Goal: Information Seeking & Learning: Learn about a topic

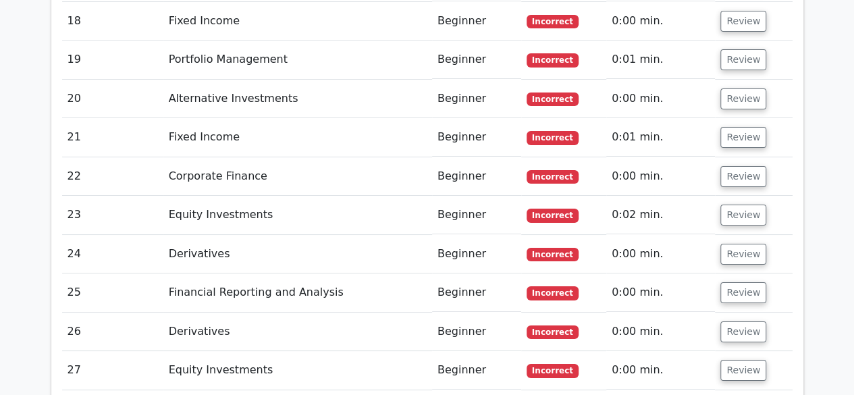
scroll to position [2510, 0]
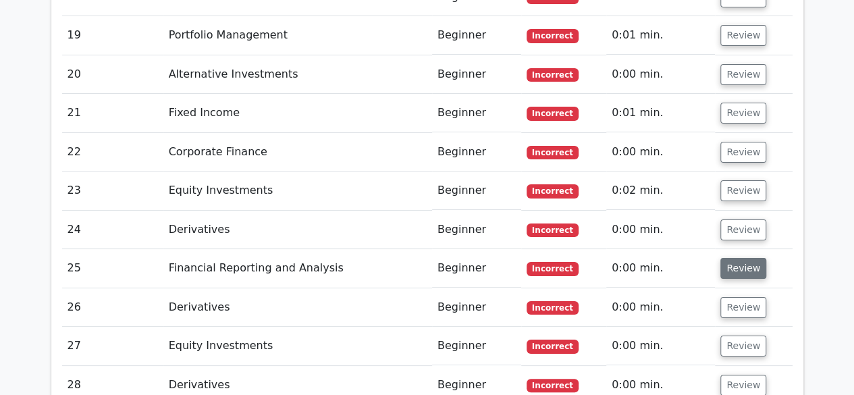
drag, startPoint x: 715, startPoint y: 187, endPoint x: 724, endPoint y: 188, distance: 9.5
click at [724, 249] on td "Review" at bounding box center [753, 268] width 77 height 38
click at [724, 258] on button "Review" at bounding box center [743, 268] width 46 height 21
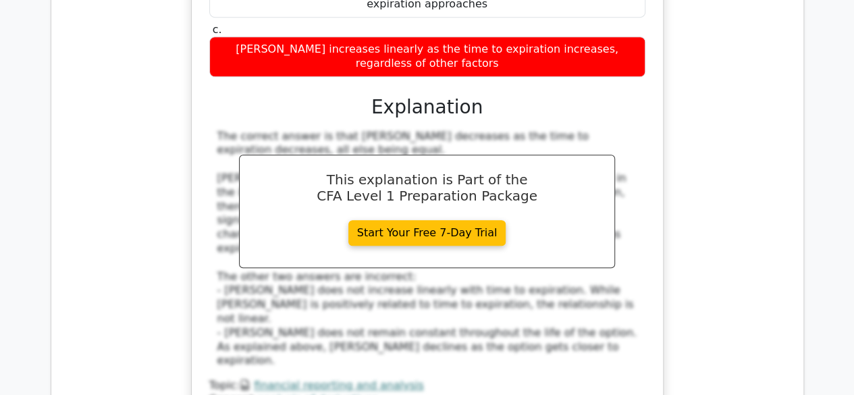
scroll to position [2958, 0]
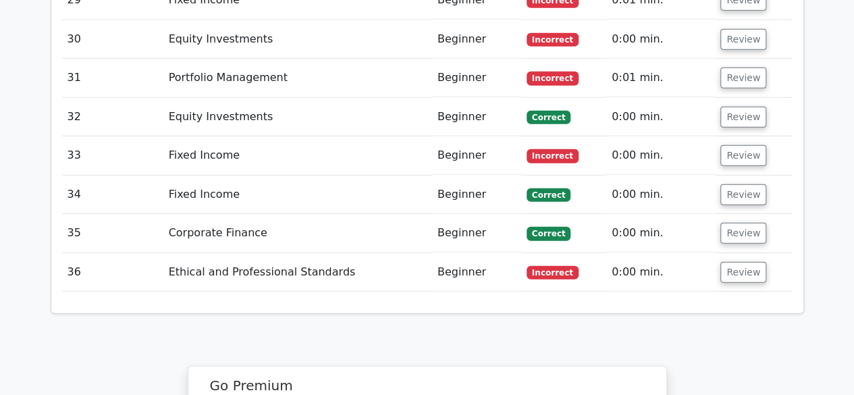
scroll to position [4685, 0]
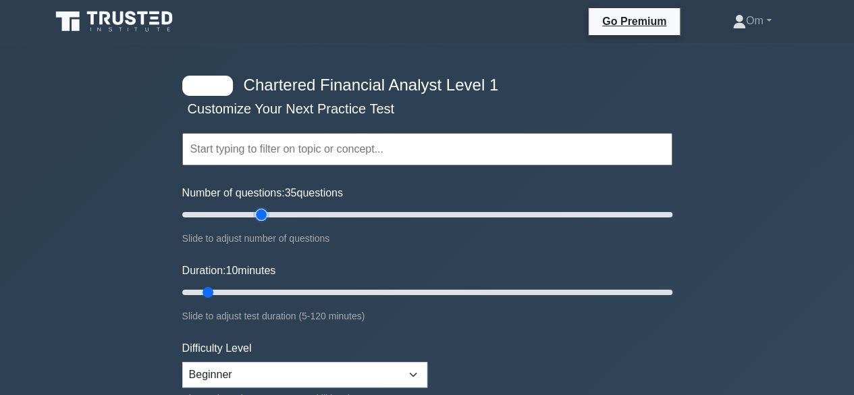
drag, startPoint x: 202, startPoint y: 209, endPoint x: 263, endPoint y: 228, distance: 63.6
type input "35"
click at [263, 223] on input "Number of questions: 35 questions" at bounding box center [427, 215] width 490 height 16
drag, startPoint x: 209, startPoint y: 288, endPoint x: 306, endPoint y: 298, distance: 98.4
type input "35"
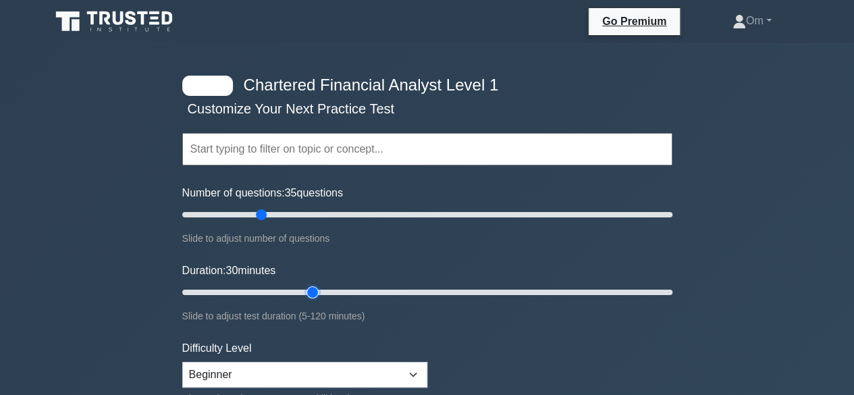
click at [306, 298] on input "Duration: 30 minutes" at bounding box center [427, 292] width 490 height 16
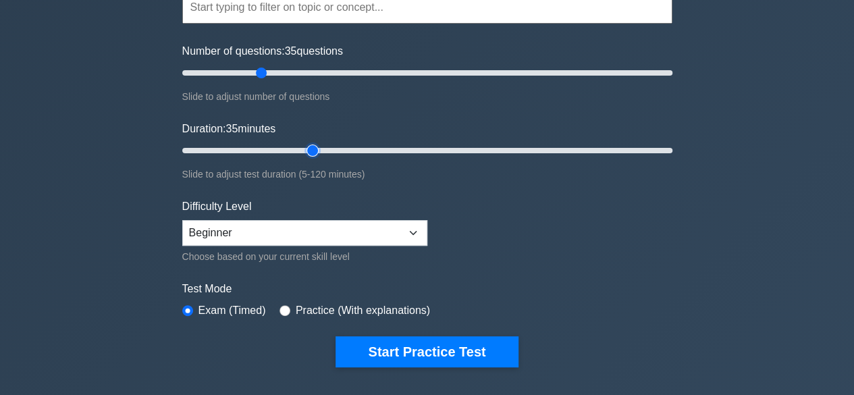
scroll to position [153, 0]
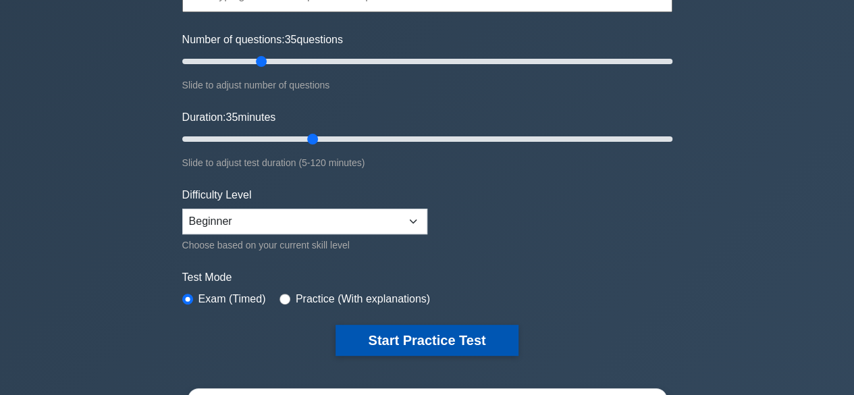
click at [411, 325] on button "Start Practice Test" at bounding box center [426, 340] width 182 height 31
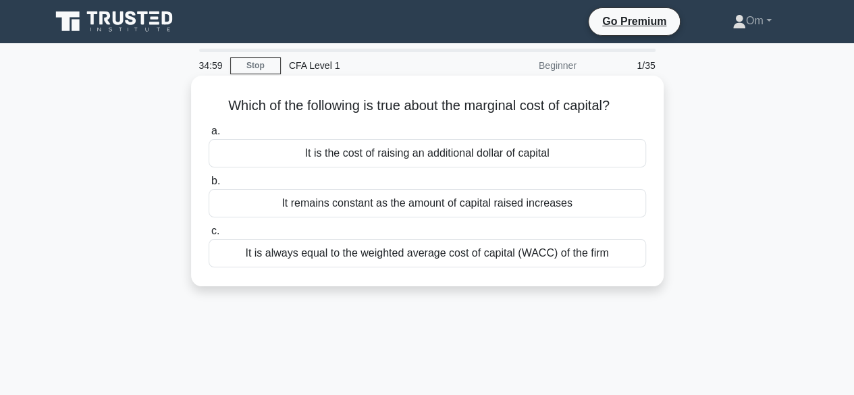
click at [450, 202] on div "It remains constant as the amount of capital raised increases" at bounding box center [427, 203] width 437 height 28
click at [209, 186] on input "b. It remains constant as the amount of capital raised increases" at bounding box center [209, 181] width 0 height 9
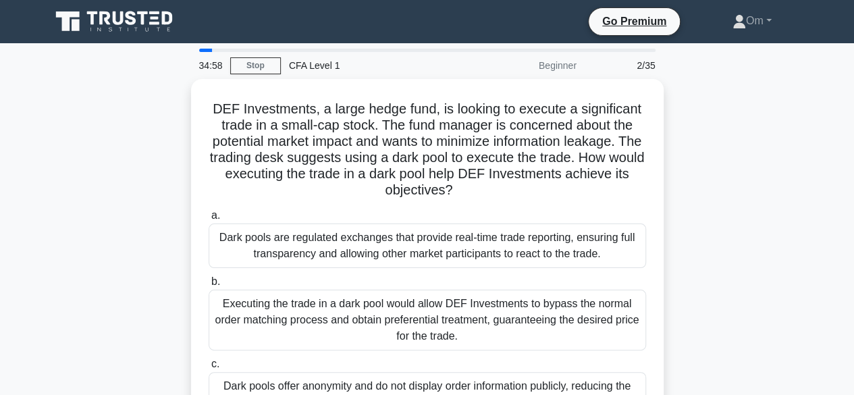
click at [450, 205] on div "a. Dark pools are regulated exchanges that provide real-time trade reporting, e…" at bounding box center [427, 312] width 454 height 215
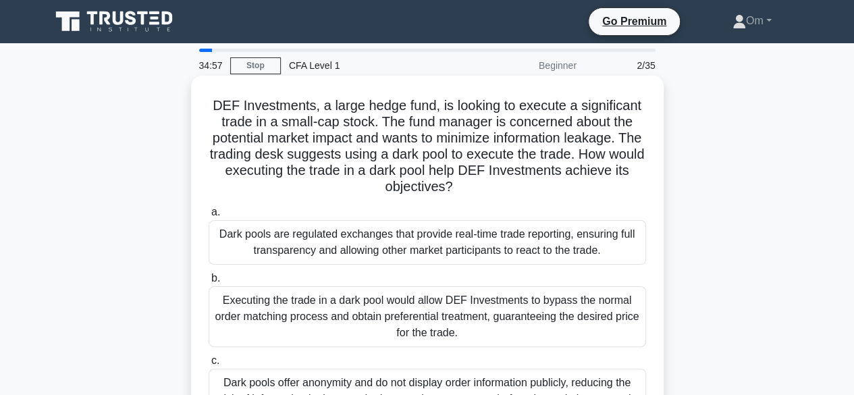
click at [453, 225] on div "Dark pools are regulated exchanges that provide real-time trade reporting, ensu…" at bounding box center [427, 242] width 437 height 45
click at [209, 217] on input "a. Dark pools are regulated exchanges that provide real-time trade reporting, e…" at bounding box center [209, 212] width 0 height 9
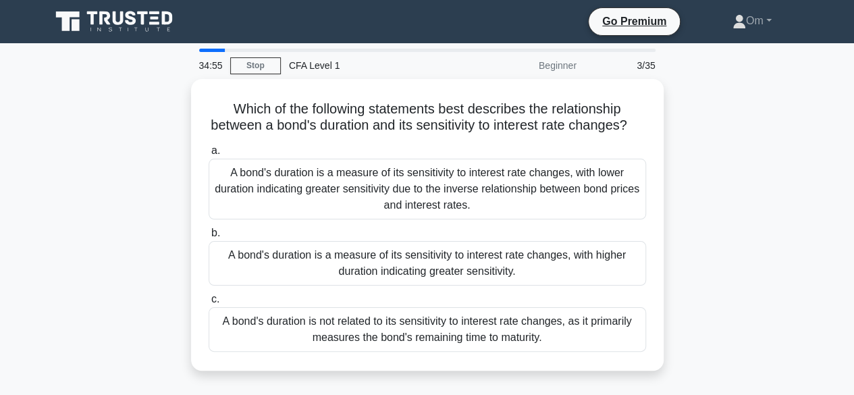
click at [453, 219] on div "A bond's duration is a measure of its sensitivity to interest rate changes, wit…" at bounding box center [427, 189] width 437 height 61
click at [209, 155] on input "a. A bond's duration is a measure of its sensitivity to interest rate changes, …" at bounding box center [209, 150] width 0 height 9
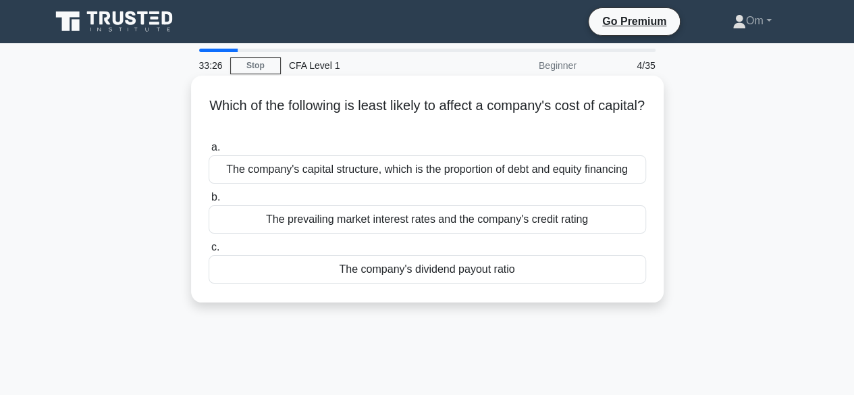
click at [457, 224] on div "The prevailing market interest rates and the company's credit rating" at bounding box center [427, 219] width 437 height 28
click at [209, 202] on input "b. The prevailing market interest rates and the company's credit rating" at bounding box center [209, 197] width 0 height 9
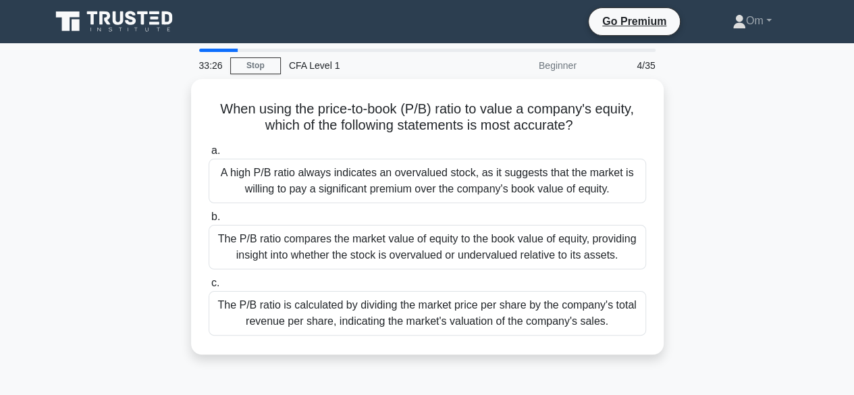
click at [457, 225] on div "The P/B ratio compares the market value of equity to the book value of equity, …" at bounding box center [427, 247] width 437 height 45
click at [209, 221] on input "b. The P/B ratio compares the market value of equity to the book value of equit…" at bounding box center [209, 217] width 0 height 9
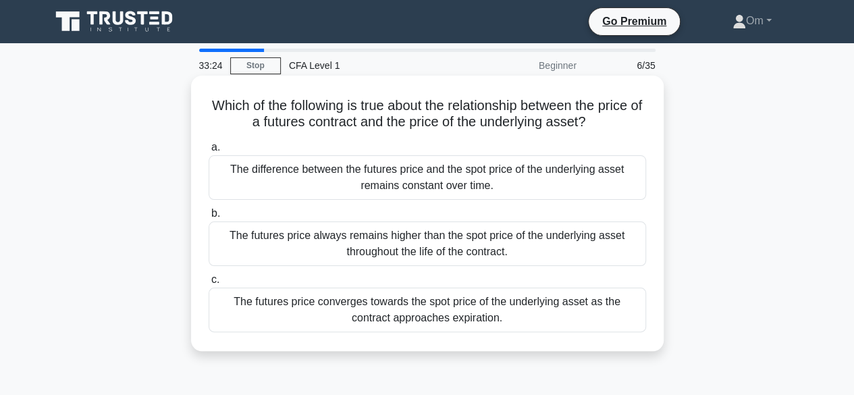
click at [483, 191] on div "The difference between the futures price and the spot price of the underlying a…" at bounding box center [427, 177] width 437 height 45
click at [209, 152] on input "a. The difference between the futures price and the spot price of the underlyin…" at bounding box center [209, 147] width 0 height 9
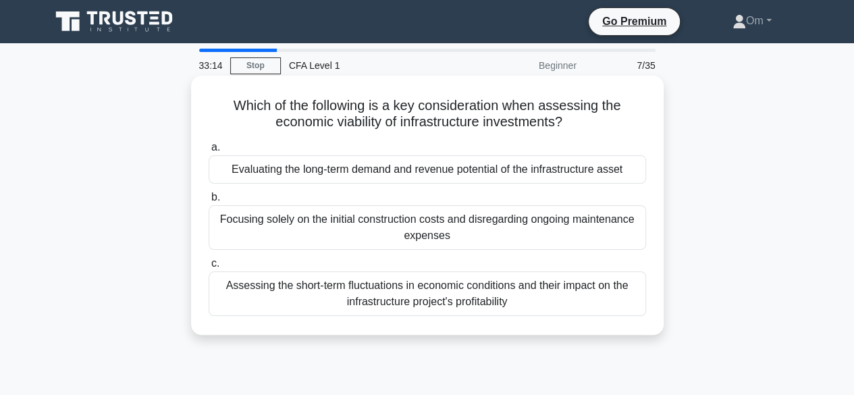
click at [457, 180] on div "Evaluating the long-term demand and revenue potential of the infrastructure ass…" at bounding box center [427, 169] width 437 height 28
click at [209, 152] on input "a. Evaluating the long-term demand and revenue potential of the infrastructure …" at bounding box center [209, 147] width 0 height 9
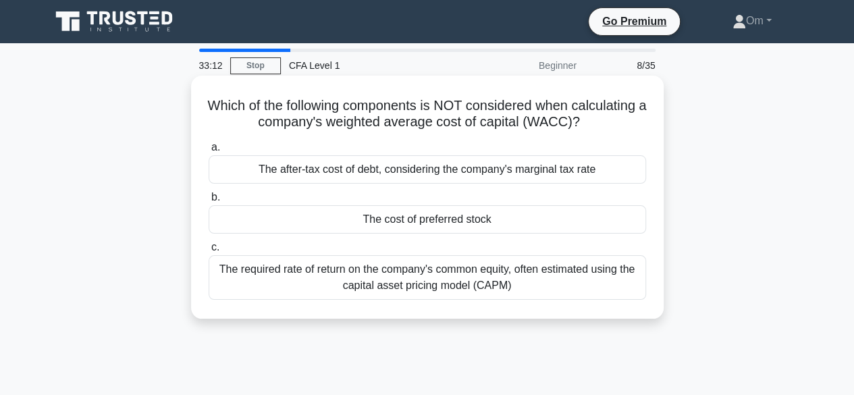
click at [468, 176] on div "The after-tax cost of debt, considering the company's marginal tax rate" at bounding box center [427, 169] width 437 height 28
click at [209, 152] on input "a. The after-tax cost of debt, considering the company's marginal tax rate" at bounding box center [209, 147] width 0 height 9
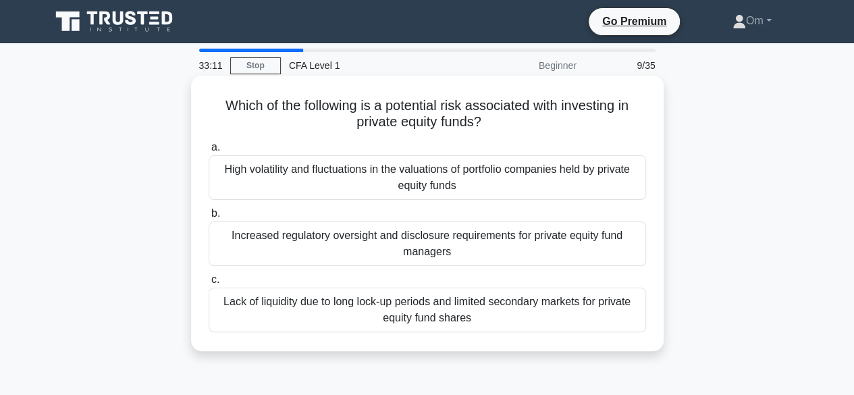
click at [471, 186] on div "High volatility and fluctuations in the valuations of portfolio companies held …" at bounding box center [427, 177] width 437 height 45
click at [209, 152] on input "a. High volatility and fluctuations in the valuations of portfolio companies he…" at bounding box center [209, 147] width 0 height 9
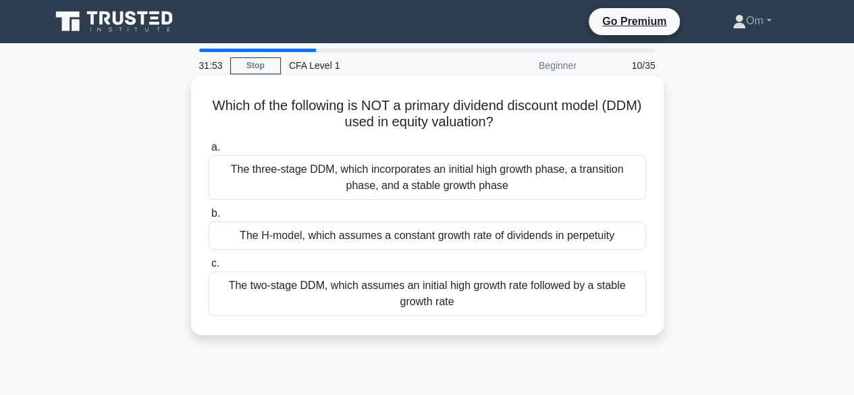
click at [374, 167] on div "The three-stage DDM, which incorporates an initial high growth phase, a transit…" at bounding box center [427, 177] width 437 height 45
click at [209, 152] on input "a. The three-stage DDM, which incorporates an initial high growth phase, a tran…" at bounding box center [209, 147] width 0 height 9
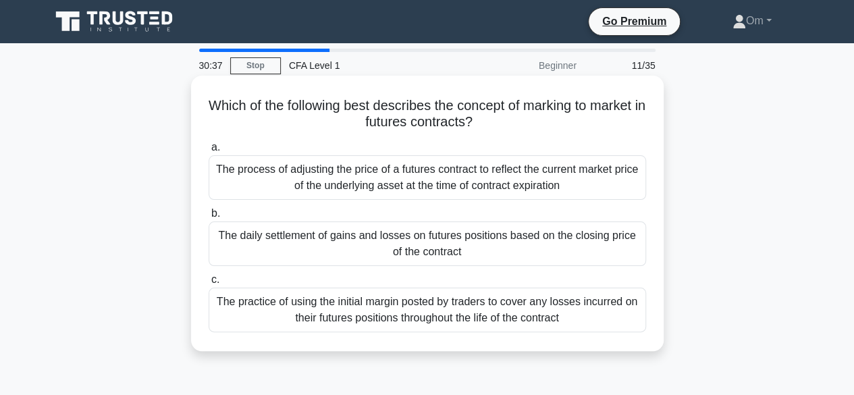
click at [436, 161] on div "The process of adjusting the price of a futures contract to reflect the current…" at bounding box center [427, 177] width 437 height 45
click at [209, 152] on input "a. The process of adjusting the price of a futures contract to reflect the curr…" at bounding box center [209, 147] width 0 height 9
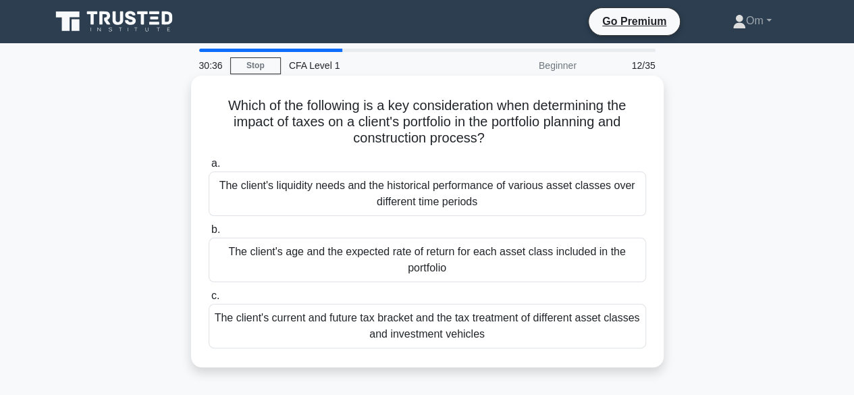
click at [439, 178] on div "The client's liquidity needs and the historical performance of various asset cl…" at bounding box center [427, 193] width 437 height 45
click at [209, 168] on input "a. The client's liquidity needs and the historical performance of various asset…" at bounding box center [209, 163] width 0 height 9
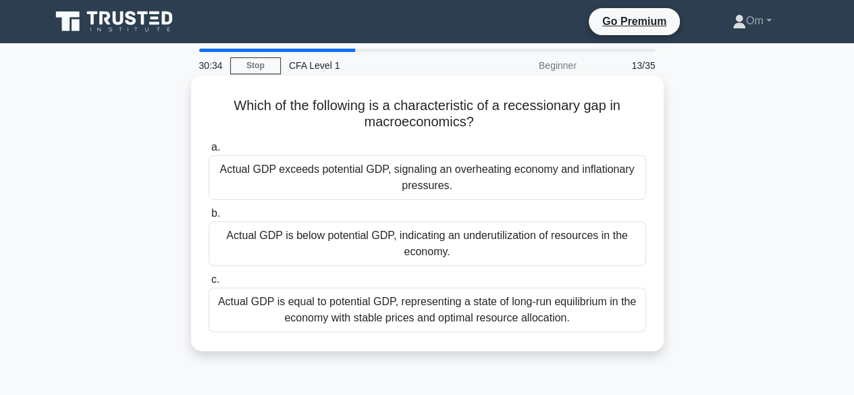
click at [452, 232] on div "Actual GDP is below potential GDP, indicating an underutilization of resources …" at bounding box center [427, 243] width 437 height 45
click at [209, 218] on input "b. Actual GDP is below potential GDP, indicating an underutilization of resourc…" at bounding box center [209, 213] width 0 height 9
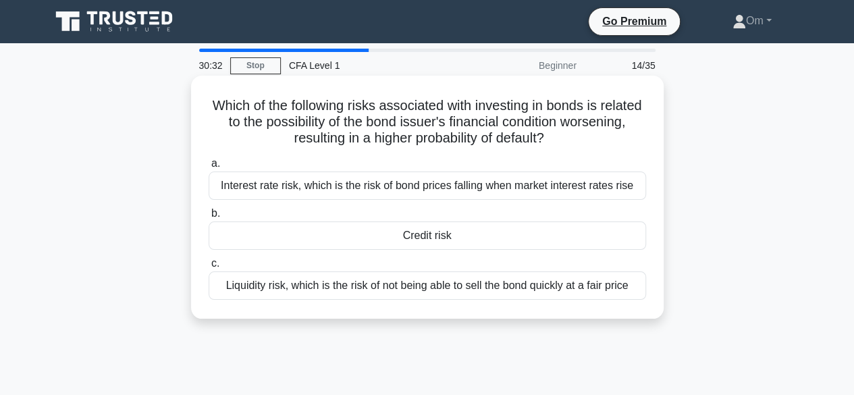
click at [452, 228] on div "Credit risk" at bounding box center [427, 235] width 437 height 28
click at [209, 218] on input "b. Credit risk" at bounding box center [209, 213] width 0 height 9
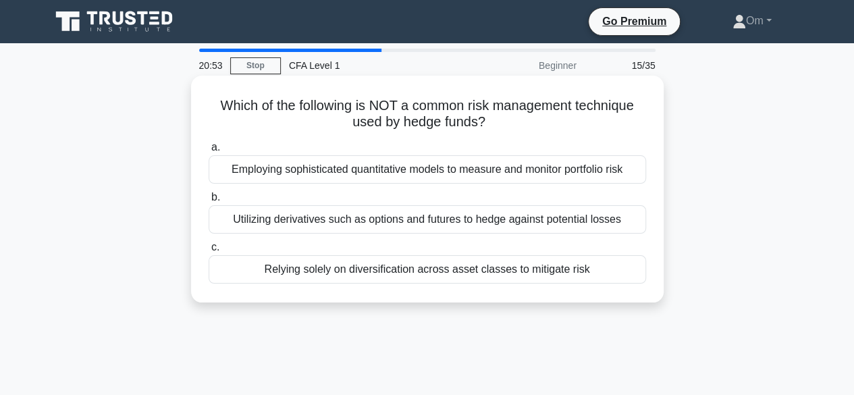
click at [393, 180] on div "Employing sophisticated quantitative models to measure and monitor portfolio ri…" at bounding box center [427, 169] width 437 height 28
click at [209, 152] on input "a. Employing sophisticated quantitative models to measure and monitor portfolio…" at bounding box center [209, 147] width 0 height 9
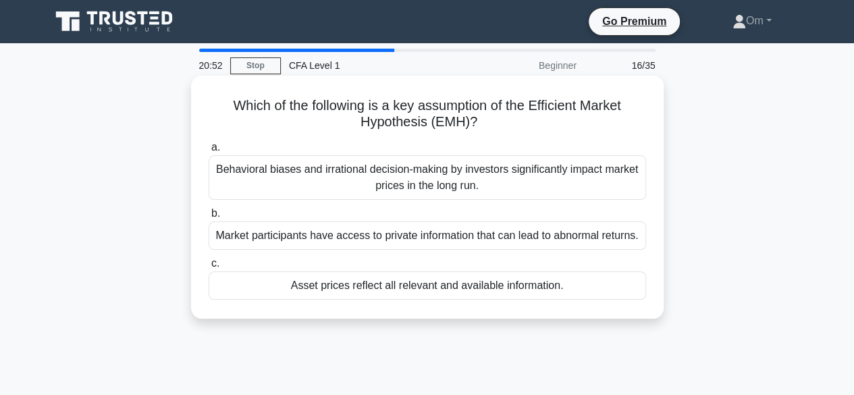
click at [399, 198] on div "Behavioral biases and irrational decision-making by investors significantly imp…" at bounding box center [427, 177] width 437 height 45
click at [209, 152] on input "a. Behavioral biases and irrational decision-making by investors significantly …" at bounding box center [209, 147] width 0 height 9
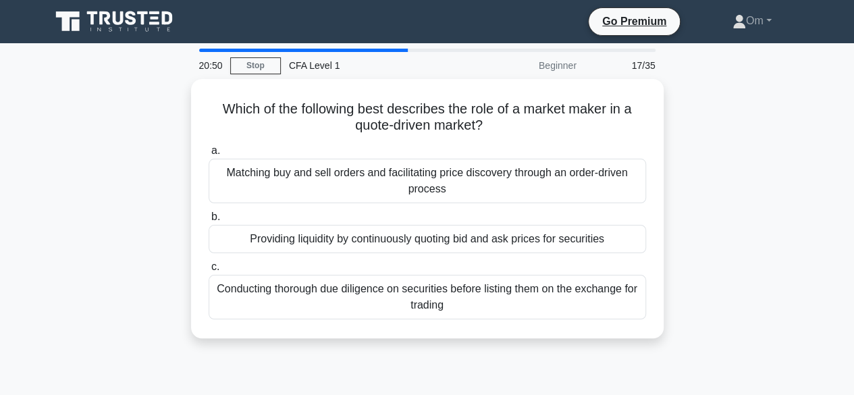
click at [405, 236] on div "Providing liquidity by continuously quoting bid and ask prices for securities" at bounding box center [427, 239] width 437 height 28
click at [209, 221] on input "b. Providing liquidity by continuously quoting bid and ask prices for securities" at bounding box center [209, 217] width 0 height 9
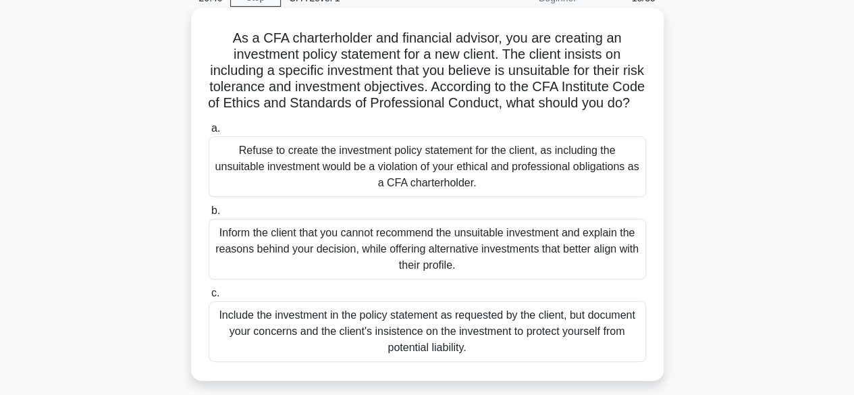
scroll to position [67, 0]
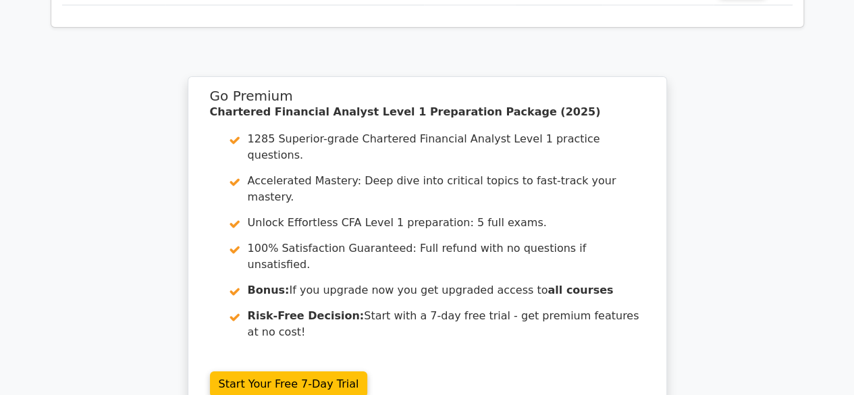
scroll to position [2349, 0]
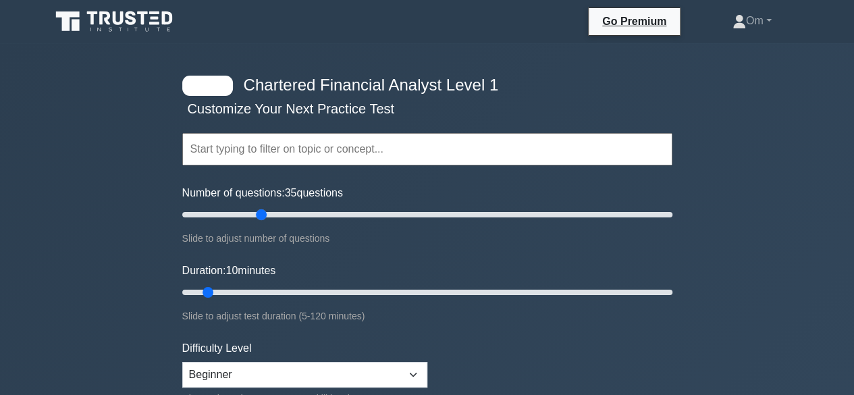
drag, startPoint x: 198, startPoint y: 215, endPoint x: 261, endPoint y: 215, distance: 62.8
type input "35"
click at [261, 215] on input "Number of questions: 35 questions" at bounding box center [427, 215] width 490 height 16
drag, startPoint x: 209, startPoint y: 287, endPoint x: 289, endPoint y: 286, distance: 79.7
type input "30"
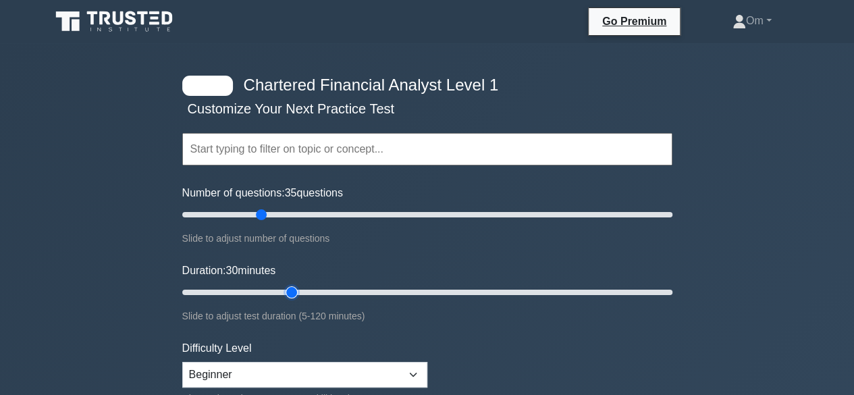
click at [289, 286] on input "Duration: 30 minutes" at bounding box center [427, 292] width 490 height 16
